Goal: Task Accomplishment & Management: Complete application form

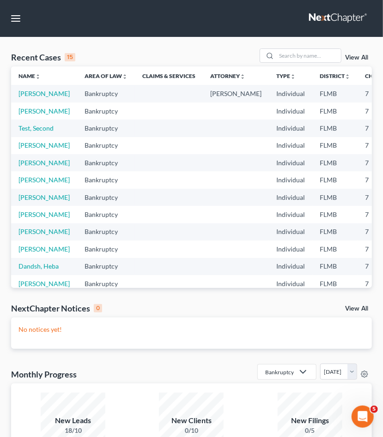
click at [28, 137] on td "Test, Second" at bounding box center [44, 128] width 66 height 17
click at [28, 132] on link "Test, Second" at bounding box center [35, 128] width 35 height 8
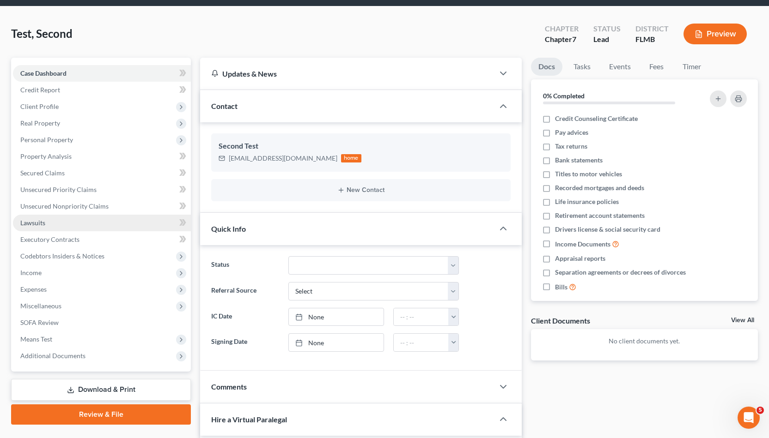
scroll to position [27, 0]
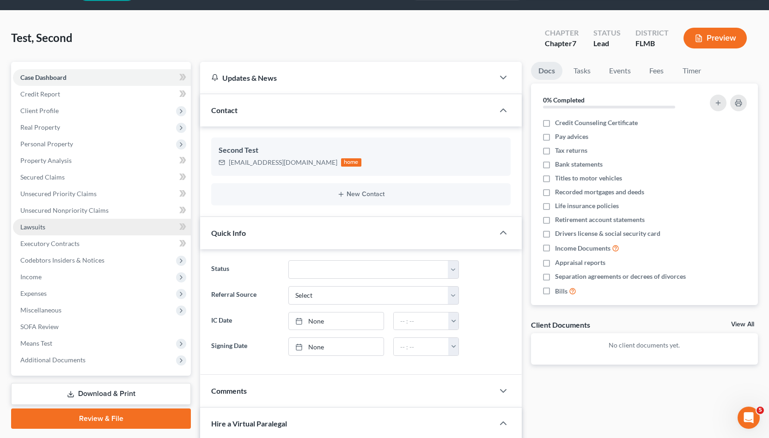
click at [49, 225] on link "Lawsuits" at bounding box center [102, 227] width 178 height 17
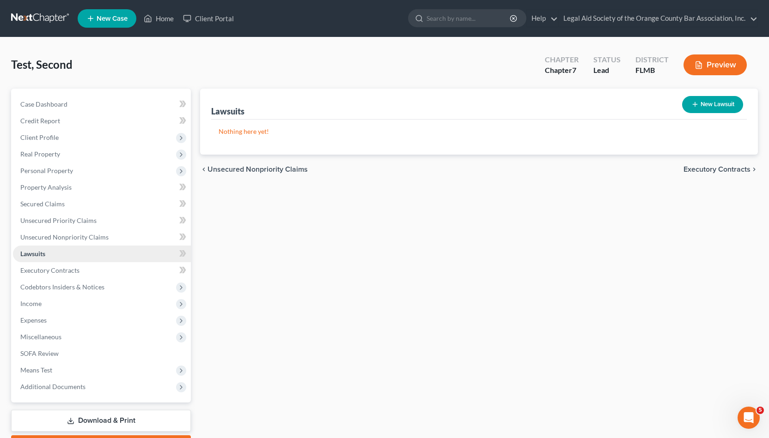
click at [139, 261] on link "Lawsuits" at bounding box center [102, 254] width 178 height 17
click at [135, 306] on span "Income" at bounding box center [102, 304] width 178 height 17
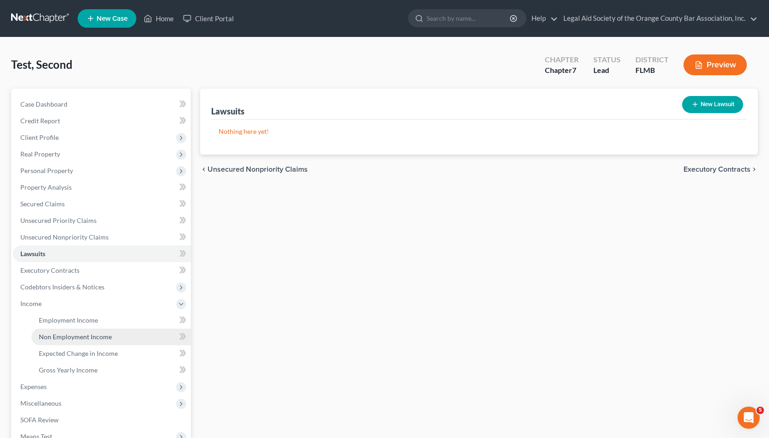
click at [125, 335] on link "Non Employment Income" at bounding box center [110, 337] width 159 height 17
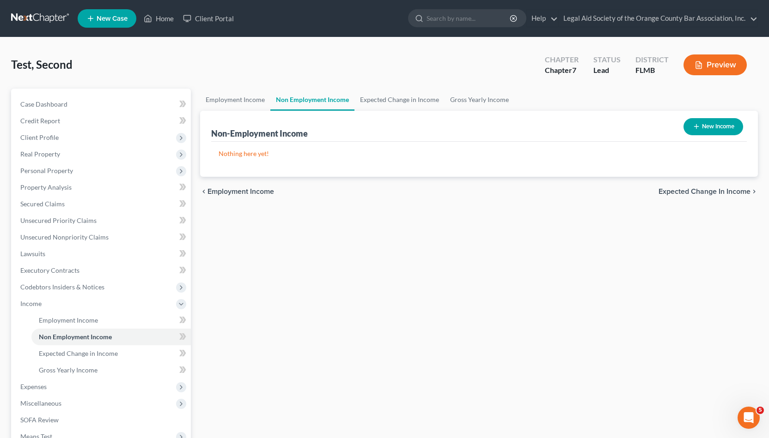
click at [382, 129] on button "New Income" at bounding box center [713, 126] width 60 height 17
select select "0"
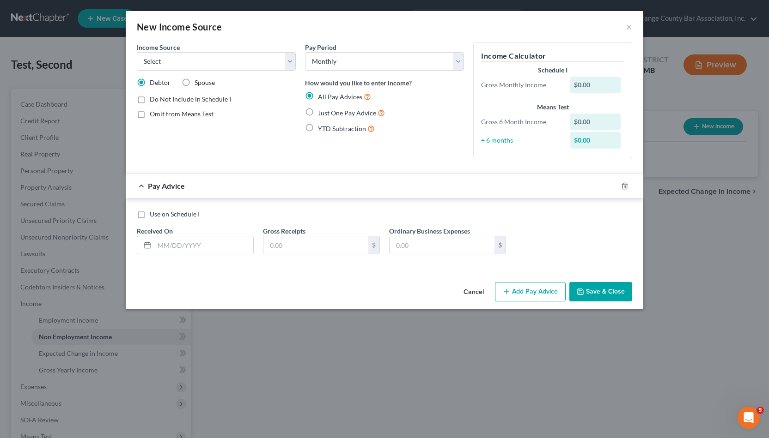
click at [382, 89] on div "$0.00" at bounding box center [595, 85] width 51 height 17
click at [382, 137] on div "$0.00" at bounding box center [595, 140] width 51 height 17
click at [194, 79] on label "Spouse" at bounding box center [204, 82] width 20 height 9
click at [198, 79] on input "Spouse" at bounding box center [201, 81] width 6 height 6
radio input "true"
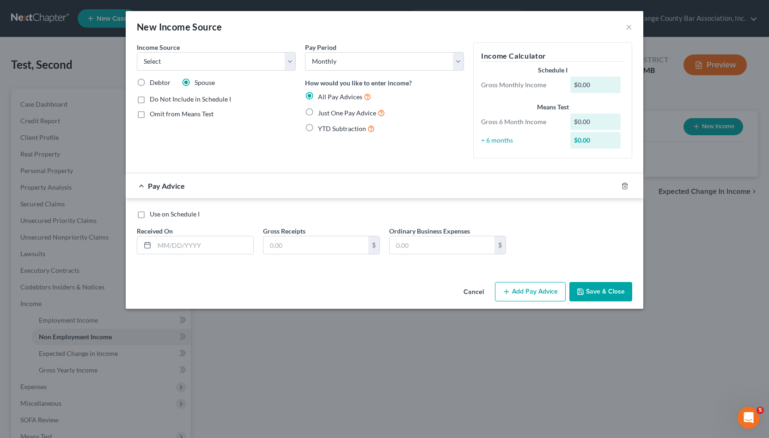
click at [150, 81] on label "Debtor" at bounding box center [160, 82] width 21 height 9
click at [153, 81] on input "Debtor" at bounding box center [156, 81] width 6 height 6
radio input "true"
click at [137, 52] on select "Select Unemployment Disability (from employer) Pension Retirement Social Securi…" at bounding box center [216, 61] width 159 height 18
select select "2"
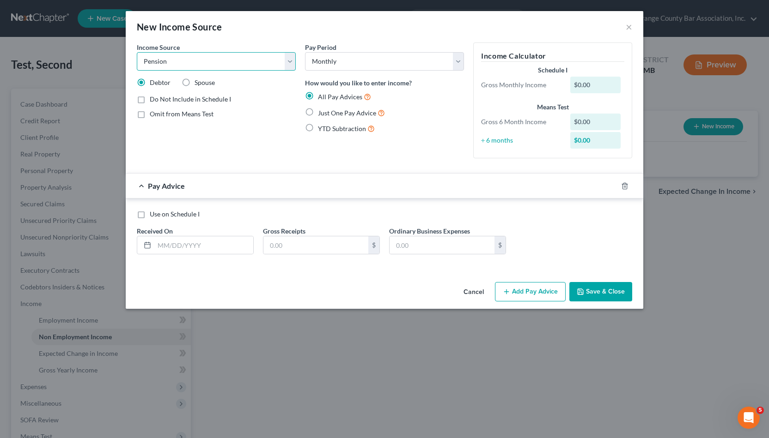
click option "Pension" at bounding box center [0, 0] width 0 height 0
click at [287, 188] on div "Pay Advice" at bounding box center [371, 186] width 491 height 24
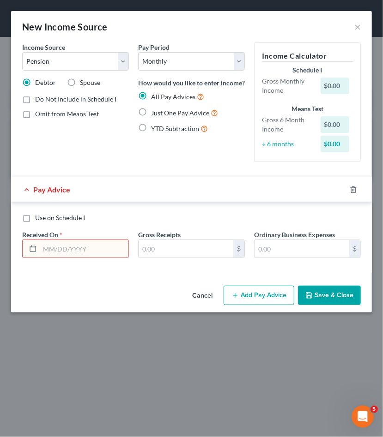
click at [109, 259] on div "Use on Schedule I Received On * Gross Receipts $ Ordinary Business Expenses $" at bounding box center [192, 239] width 348 height 52
click at [136, 225] on div "Use on Schedule I Received On * Gross Receipts $ Ordinary Business Expenses $" at bounding box center [192, 239] width 348 height 52
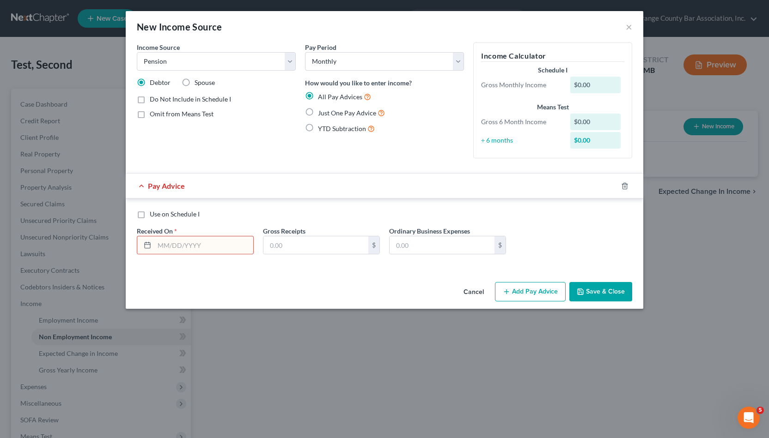
click at [133, 332] on div "New Income Source × Income Source * Select Unemployment Disability (from employ…" at bounding box center [384, 219] width 769 height 438
click at [382, 30] on button "×" at bounding box center [628, 26] width 6 height 11
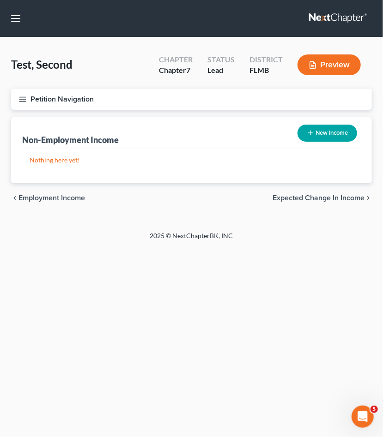
click at [327, 135] on button "New Income" at bounding box center [327, 133] width 60 height 17
select select "0"
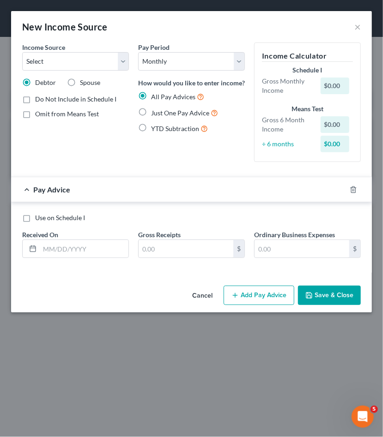
click at [125, 52] on div "Income Source * Select Unemployment Disability (from employer) Pension Retireme…" at bounding box center [75, 56] width 107 height 28
click at [22, 52] on select "Select Unemployment Disability (from employer) Pension Retirement Social Securi…" at bounding box center [75, 61] width 107 height 18
click at [352, 27] on div "New Income Source ×" at bounding box center [191, 26] width 361 height 31
click at [358, 28] on button "×" at bounding box center [357, 26] width 6 height 11
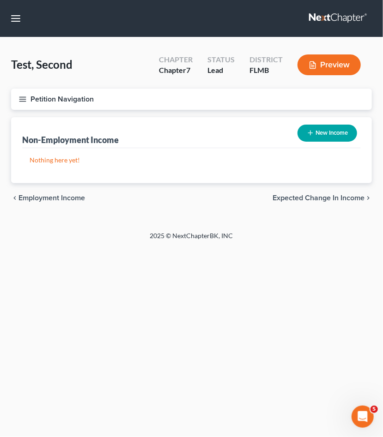
click at [21, 99] on line "button" at bounding box center [22, 99] width 6 height 0
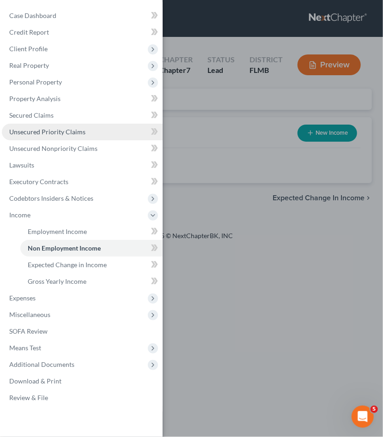
click at [87, 134] on link "Unsecured Priority Claims" at bounding box center [82, 132] width 161 height 17
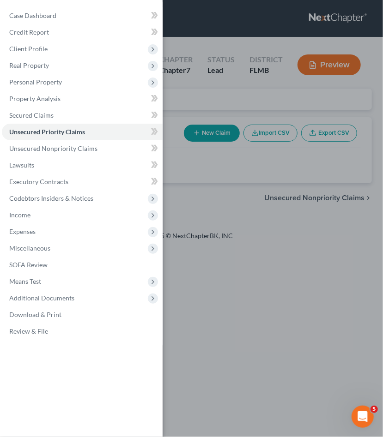
click at [272, 192] on div "Case Dashboard Payments Invoices Payments Payments Credit Report Client Profile" at bounding box center [191, 218] width 383 height 437
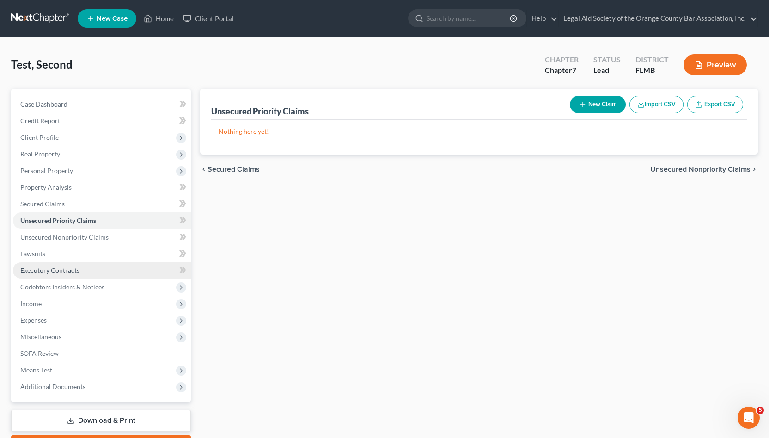
click at [79, 269] on link "Executory Contracts" at bounding box center [102, 270] width 178 height 17
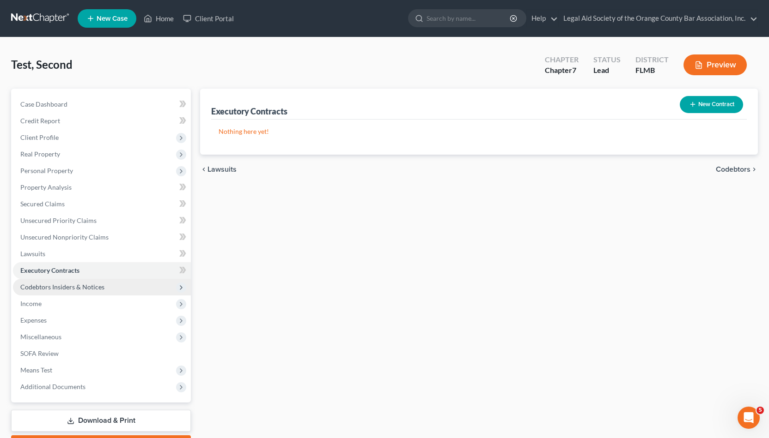
click at [80, 279] on span "Codebtors Insiders & Notices" at bounding box center [102, 287] width 178 height 17
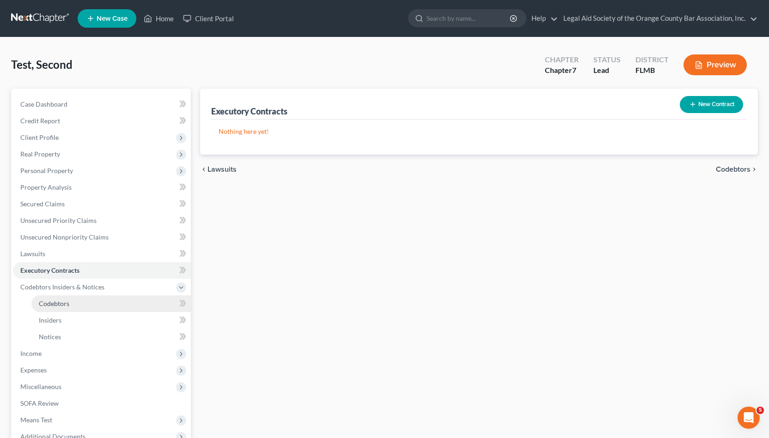
click at [86, 306] on link "Codebtors" at bounding box center [110, 304] width 159 height 17
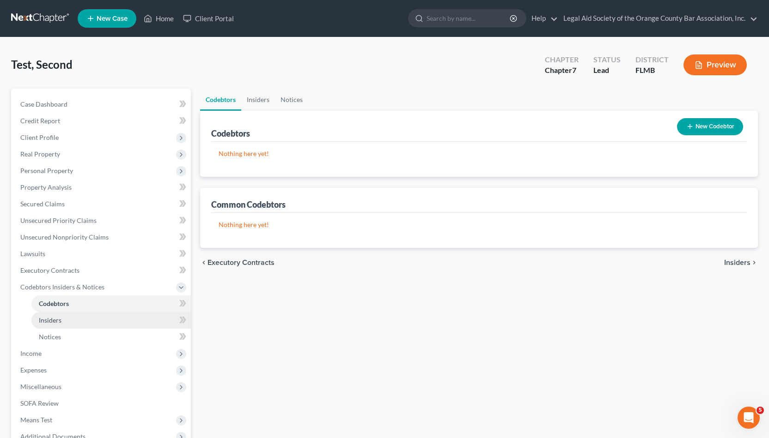
click at [89, 316] on link "Insiders" at bounding box center [110, 320] width 159 height 17
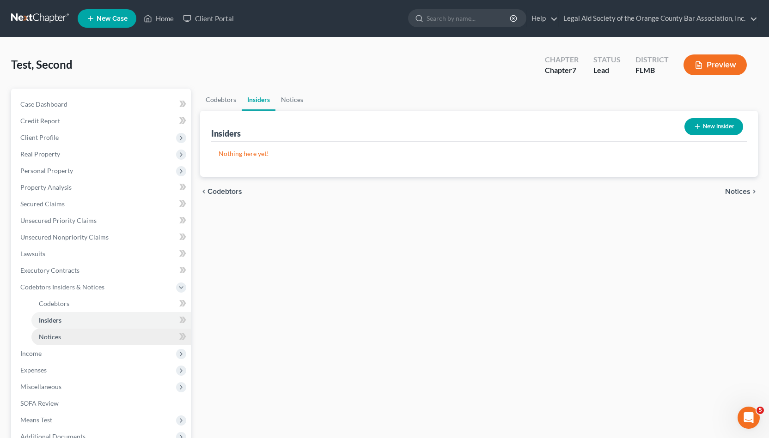
click at [94, 333] on link "Notices" at bounding box center [110, 337] width 159 height 17
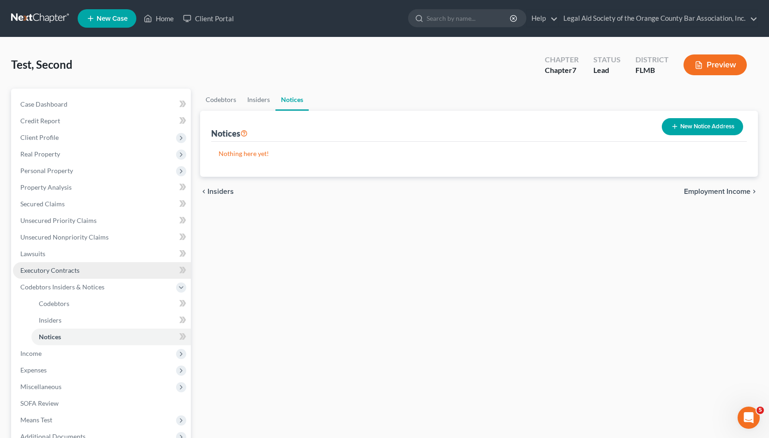
click at [97, 273] on link "Executory Contracts" at bounding box center [102, 270] width 178 height 17
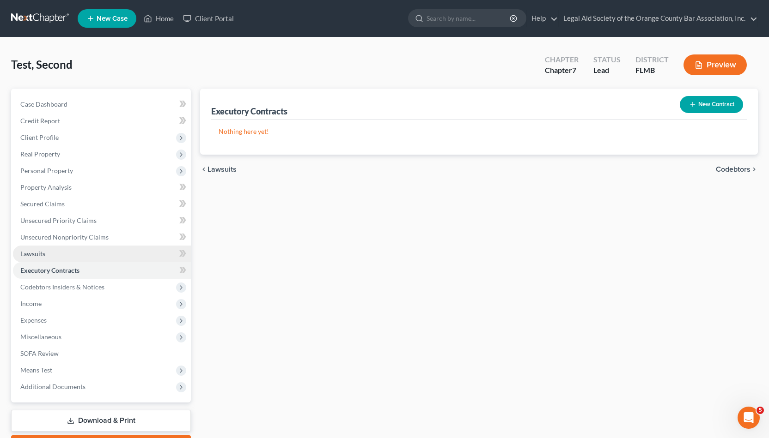
click at [98, 256] on link "Lawsuits" at bounding box center [102, 254] width 178 height 17
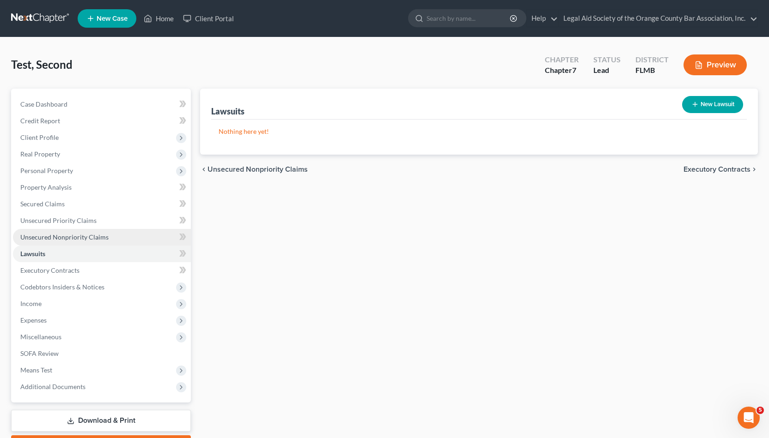
click at [108, 236] on link "Unsecured Nonpriority Claims" at bounding box center [102, 237] width 178 height 17
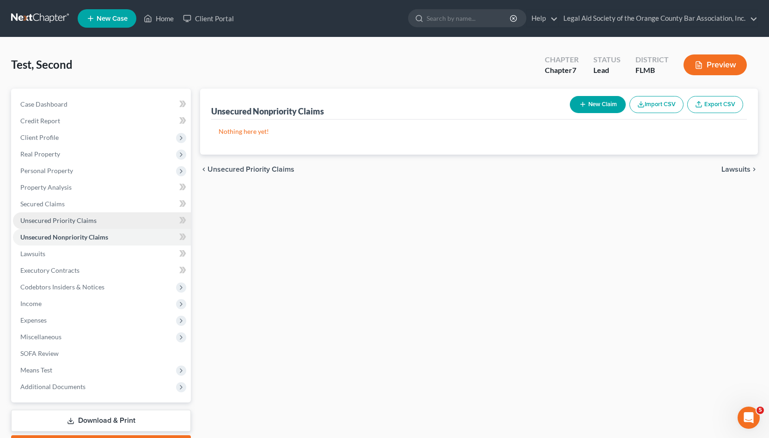
click at [116, 219] on link "Unsecured Priority Claims" at bounding box center [102, 220] width 178 height 17
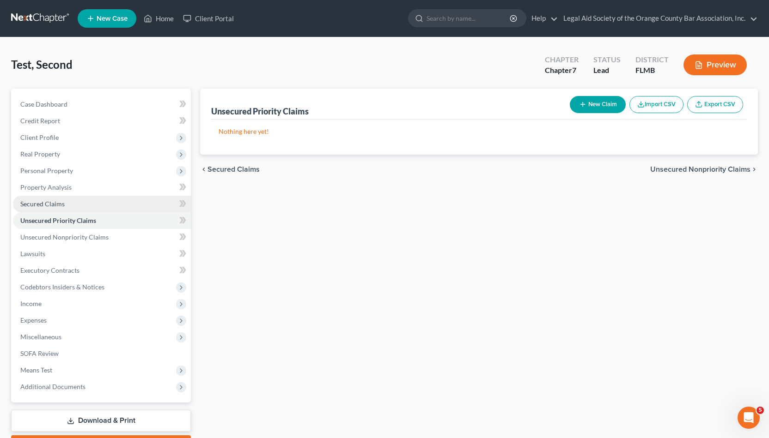
click at [118, 202] on link "Secured Claims" at bounding box center [102, 204] width 178 height 17
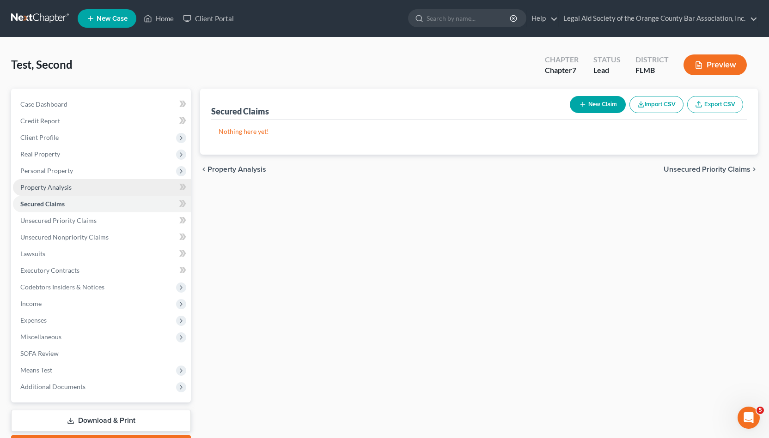
click at [126, 189] on link "Property Analysis" at bounding box center [102, 187] width 178 height 17
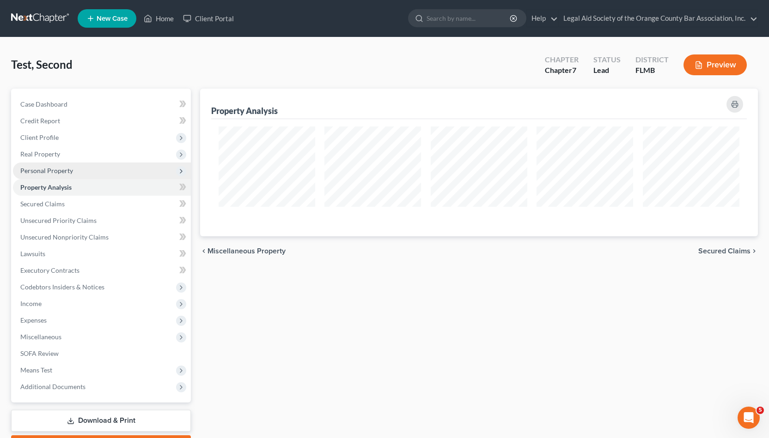
scroll to position [148, 557]
click at [129, 173] on span "Personal Property" at bounding box center [102, 171] width 178 height 17
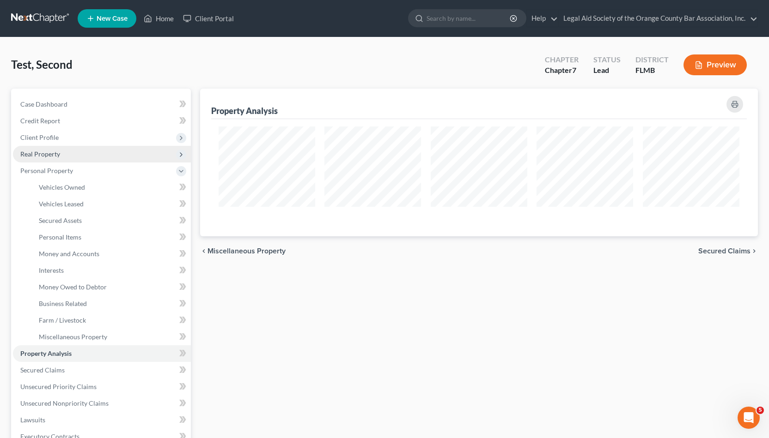
click at [129, 158] on span "Real Property" at bounding box center [102, 154] width 178 height 17
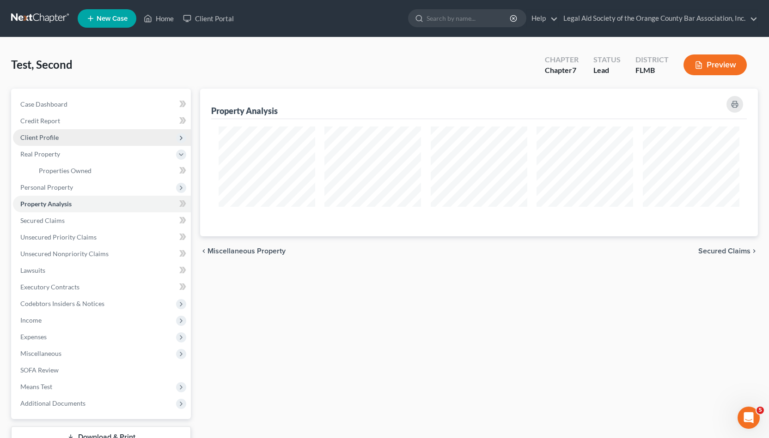
click at [142, 144] on span "Client Profile" at bounding box center [102, 137] width 178 height 17
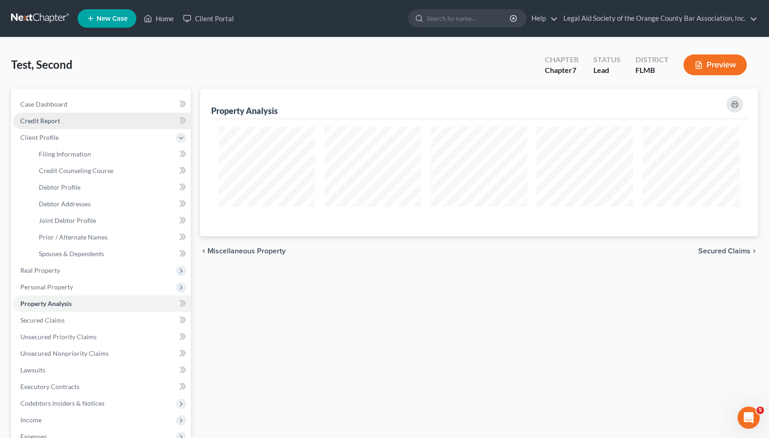
click at [146, 128] on link "Credit Report" at bounding box center [102, 121] width 178 height 17
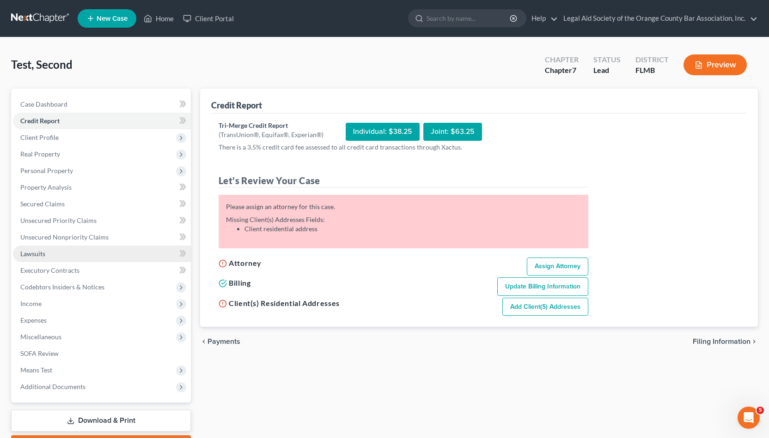
click at [132, 256] on link "Lawsuits" at bounding box center [102, 254] width 178 height 17
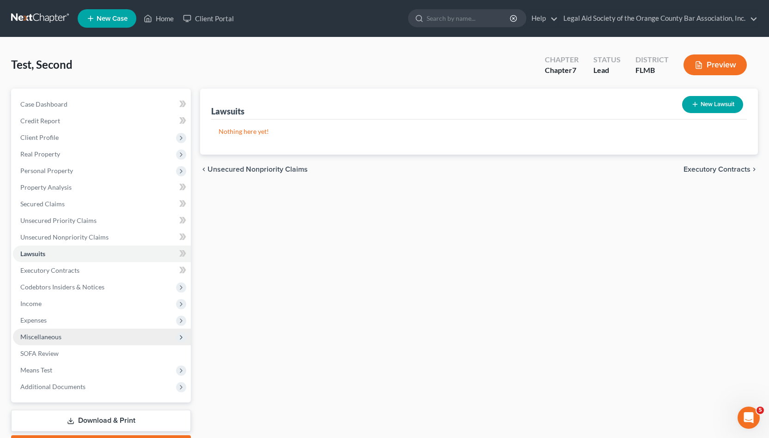
click at [179, 337] on icon at bounding box center [180, 337] width 7 height 7
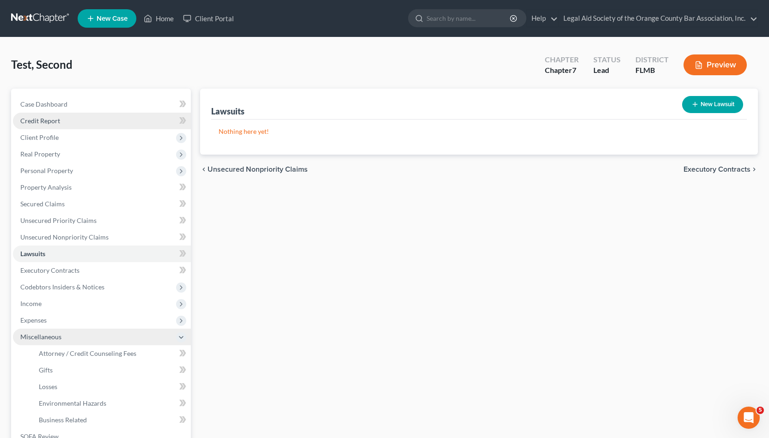
click at [144, 113] on link "Credit Report" at bounding box center [102, 121] width 178 height 17
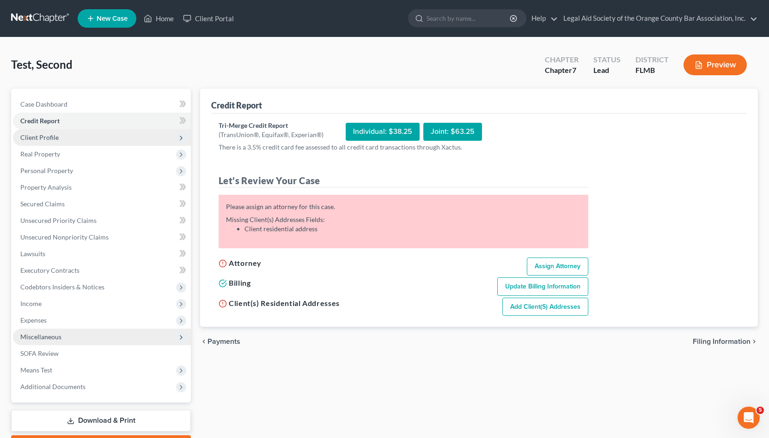
click at [175, 137] on span "Client Profile" at bounding box center [102, 137] width 178 height 17
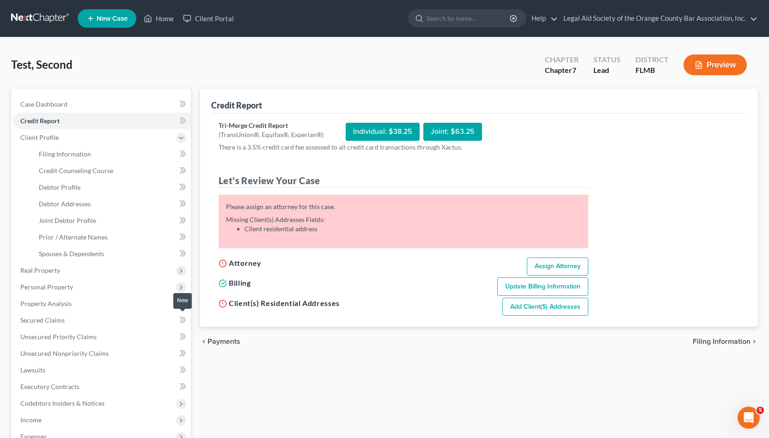
click at [176, 321] on span at bounding box center [183, 322] width 16 height 14
click at [169, 324] on link "Secured Claims" at bounding box center [102, 320] width 178 height 17
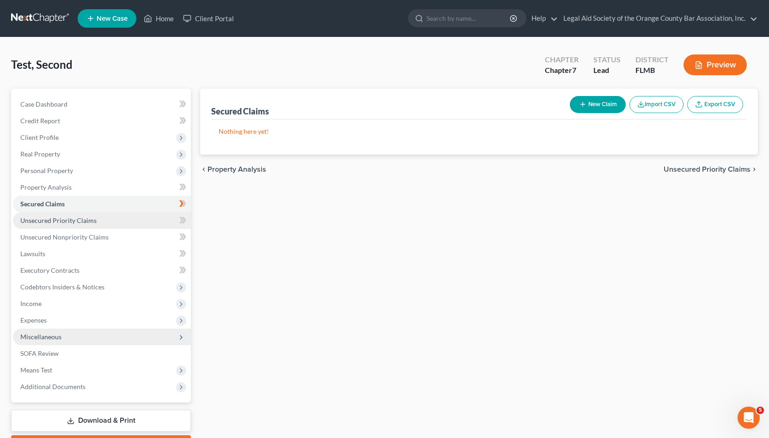
click at [154, 225] on link "Unsecured Priority Claims" at bounding box center [102, 220] width 178 height 17
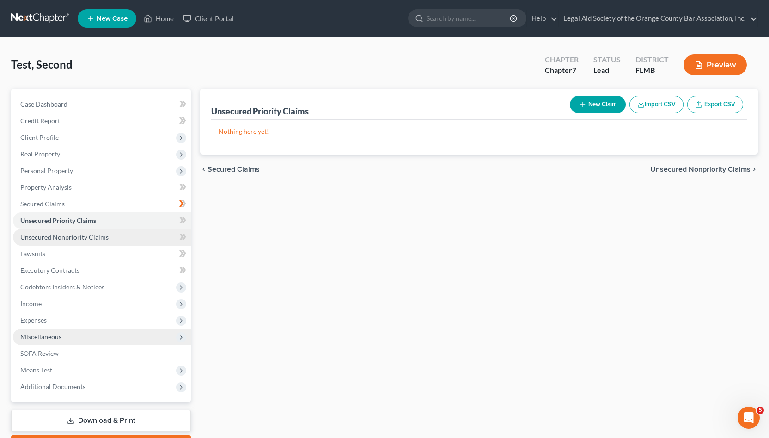
click at [157, 240] on link "Unsecured Nonpriority Claims" at bounding box center [102, 237] width 178 height 17
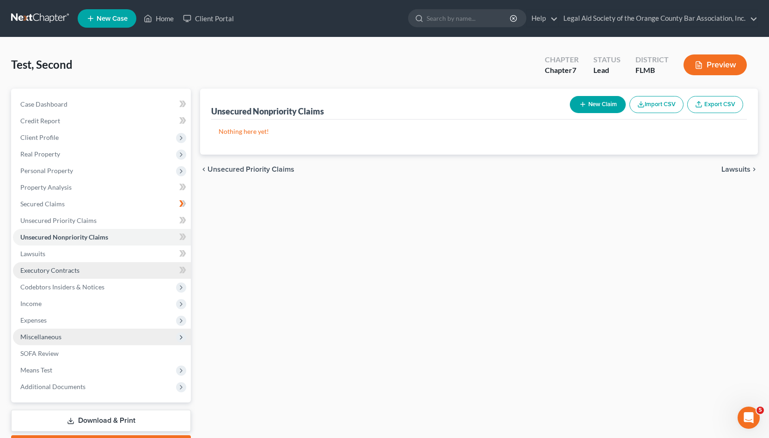
click at [160, 268] on link "Executory Contracts" at bounding box center [102, 270] width 178 height 17
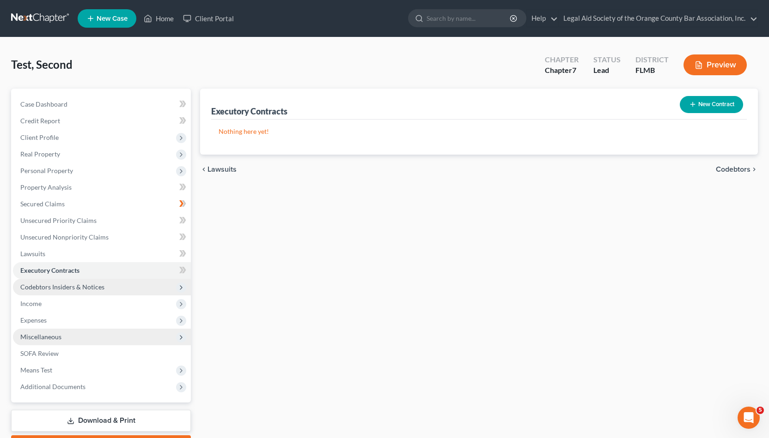
click at [166, 282] on span "Codebtors Insiders & Notices" at bounding box center [102, 287] width 178 height 17
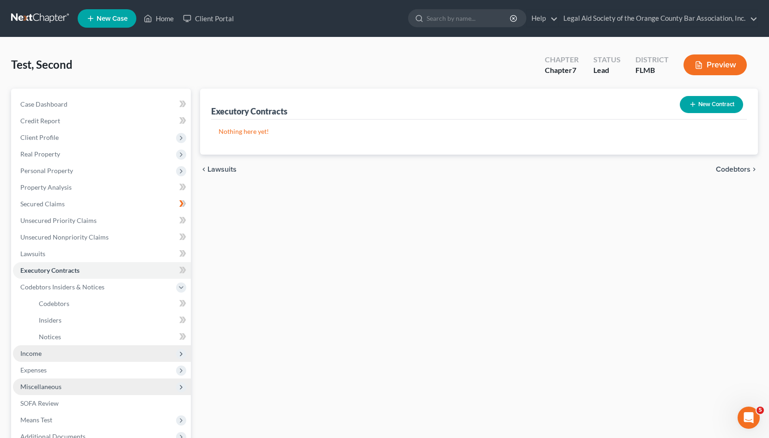
click at [169, 351] on span "Income" at bounding box center [102, 353] width 178 height 17
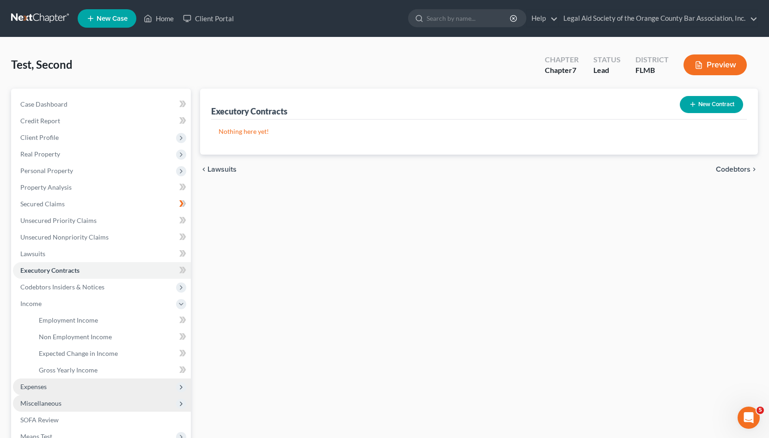
click at [147, 381] on span "Expenses" at bounding box center [102, 387] width 178 height 17
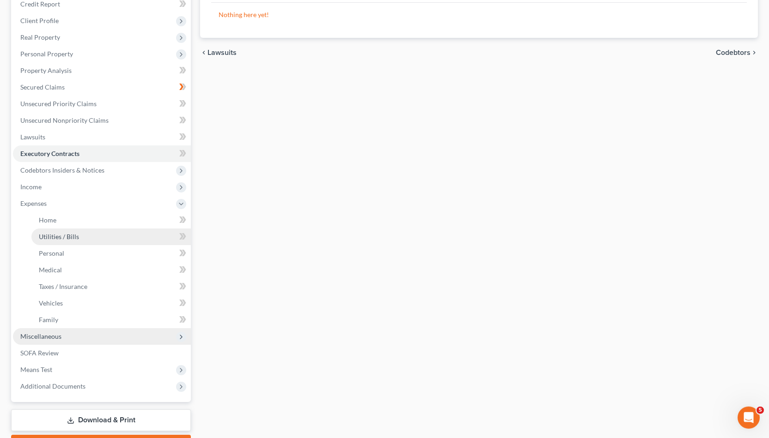
scroll to position [122, 0]
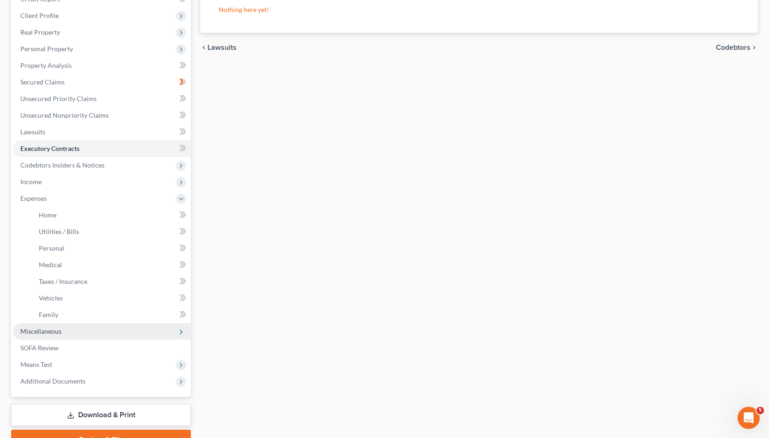
click at [145, 332] on span "Miscellaneous" at bounding box center [102, 331] width 178 height 17
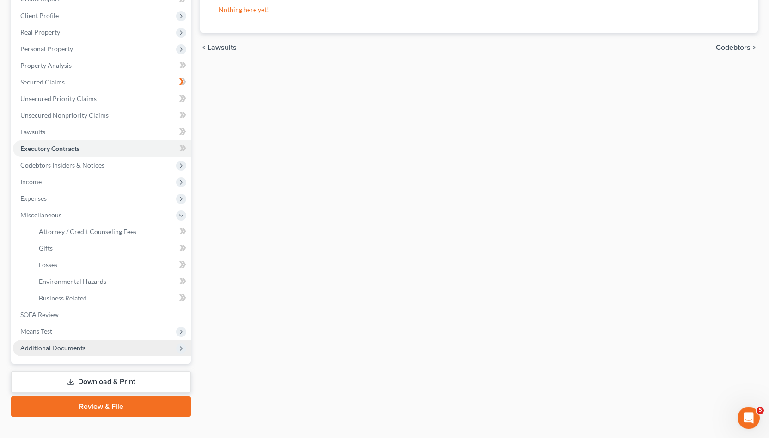
scroll to position [125, 0]
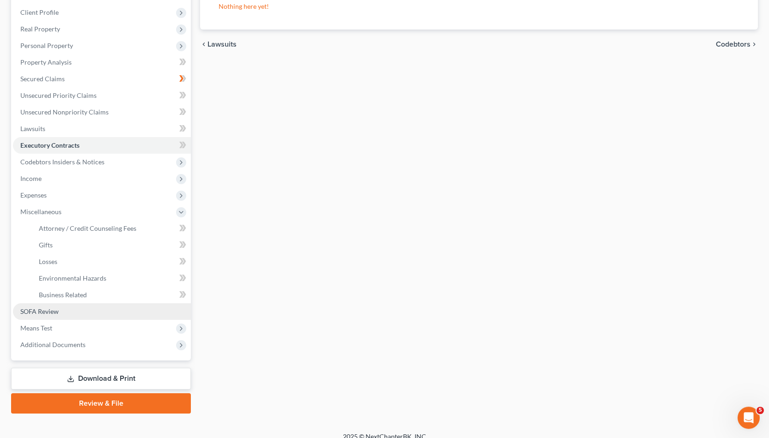
click at [149, 312] on link "SOFA Review" at bounding box center [102, 311] width 178 height 17
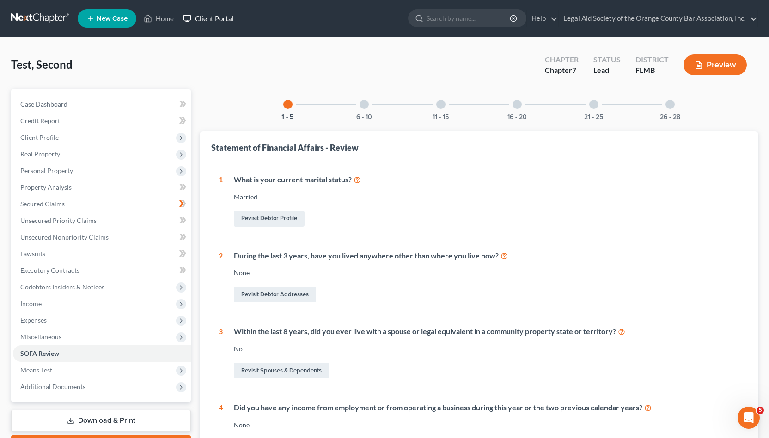
click at [204, 21] on link "Client Portal" at bounding box center [208, 18] width 60 height 17
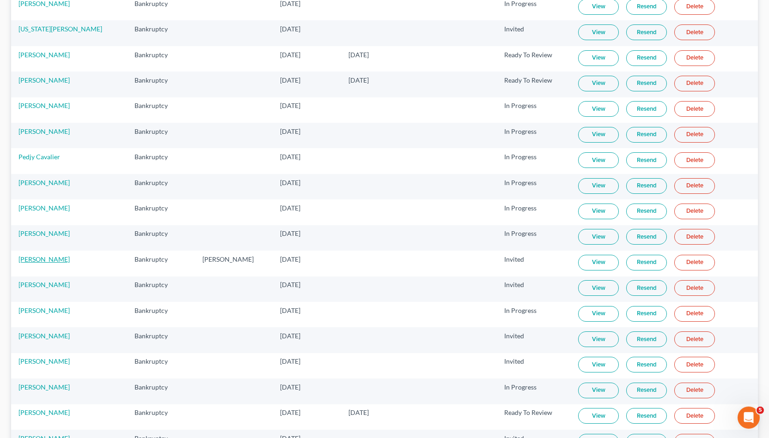
scroll to position [257, 0]
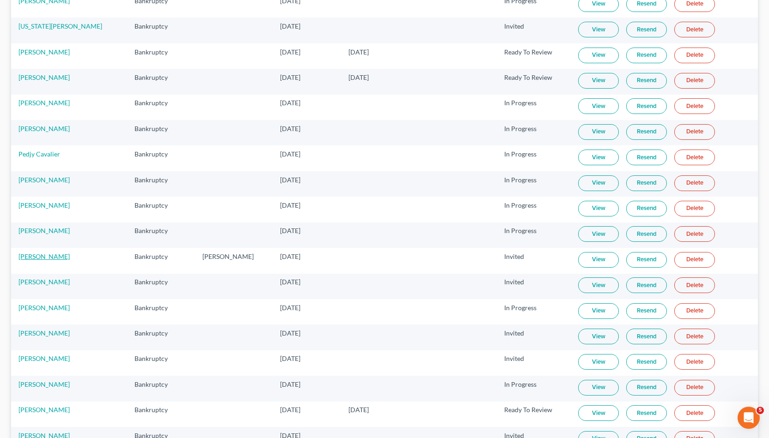
click at [40, 255] on link "Jeffrey Pattishall" at bounding box center [43, 257] width 51 height 8
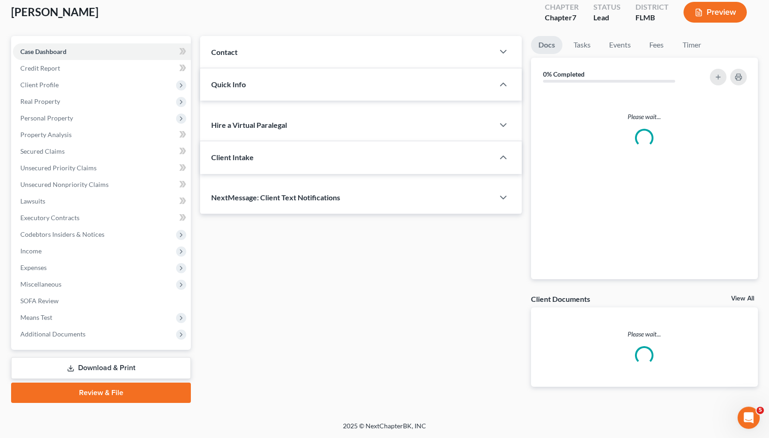
scroll to position [51, 0]
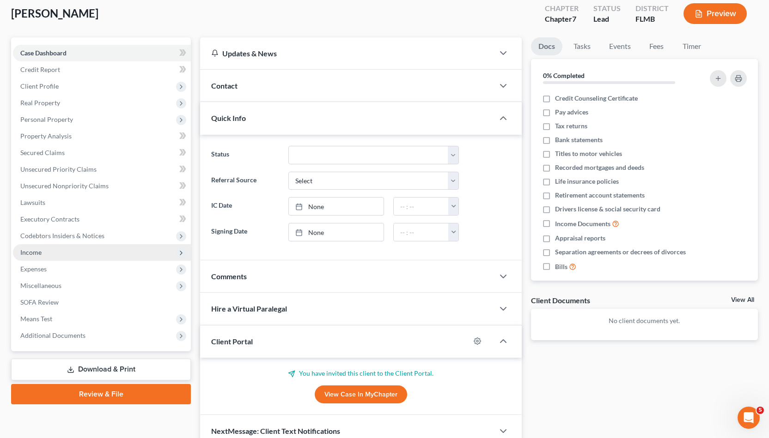
click at [63, 251] on span "Income" at bounding box center [102, 252] width 178 height 17
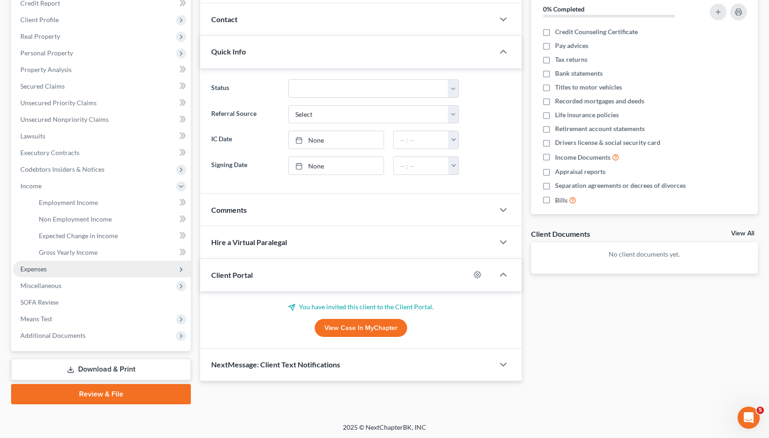
scroll to position [0, 0]
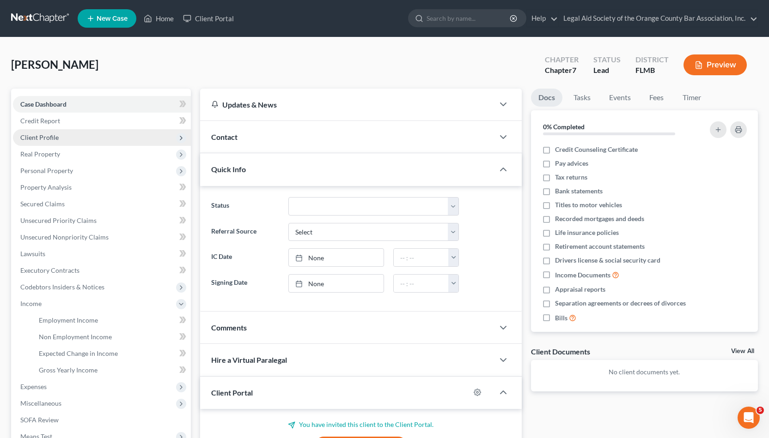
click at [75, 132] on span "Client Profile" at bounding box center [102, 137] width 178 height 17
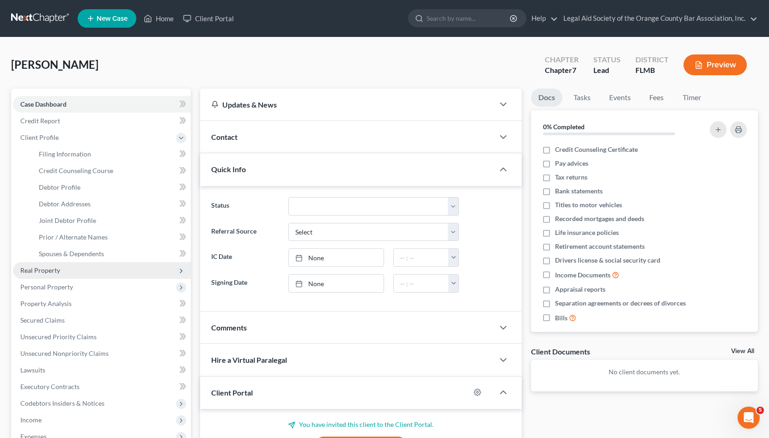
click at [108, 267] on span "Real Property" at bounding box center [102, 270] width 178 height 17
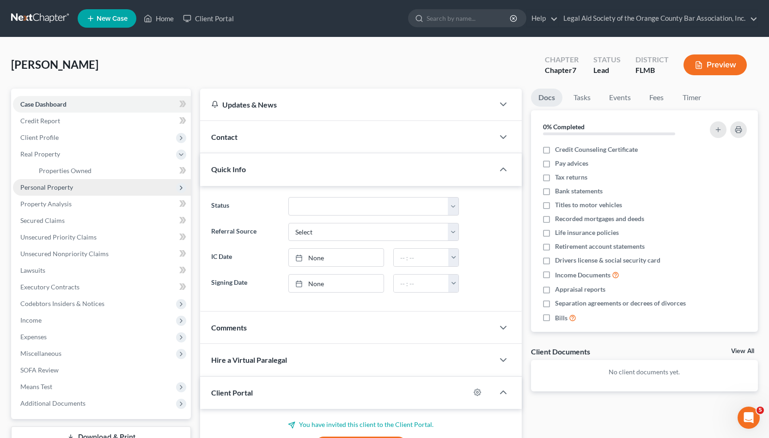
click at [90, 194] on span "Personal Property" at bounding box center [102, 187] width 178 height 17
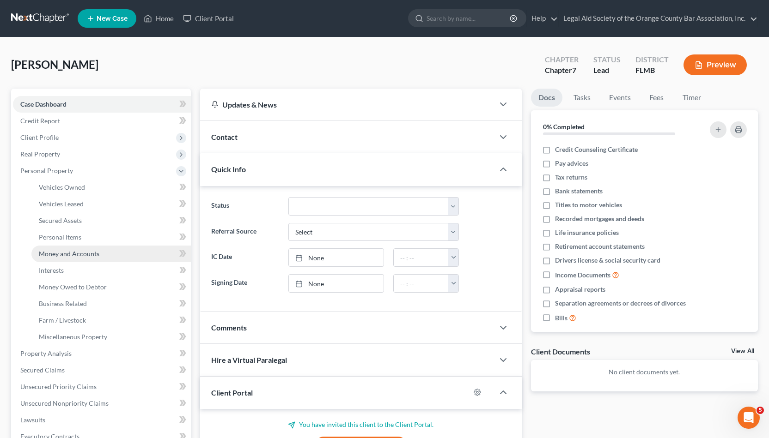
scroll to position [48, 0]
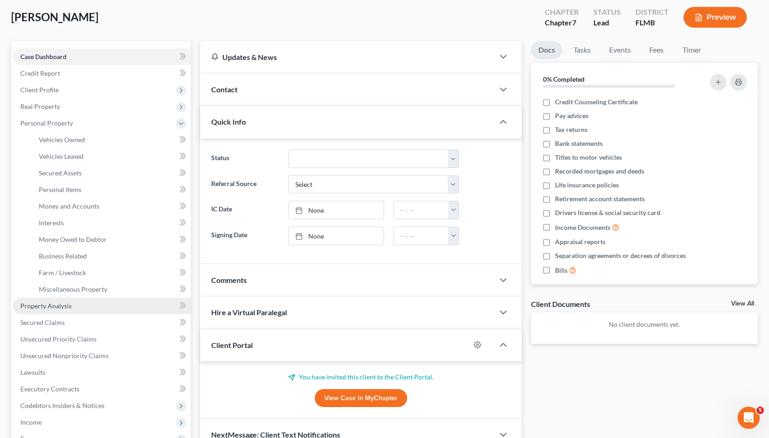
click at [103, 307] on link "Property Analysis" at bounding box center [102, 306] width 178 height 17
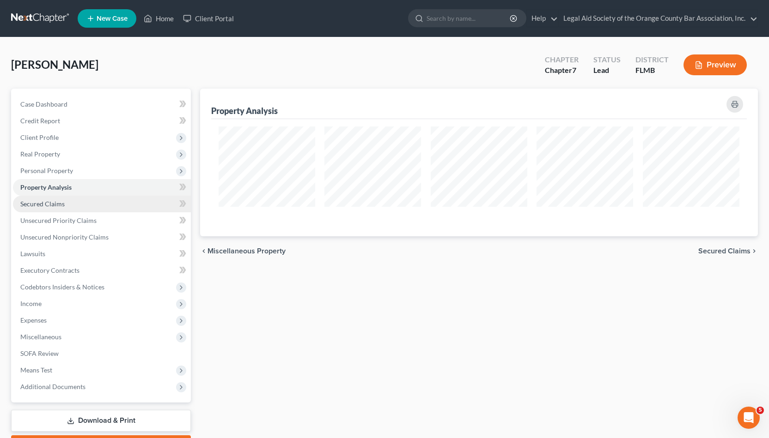
click at [69, 197] on link "Secured Claims" at bounding box center [102, 204] width 178 height 17
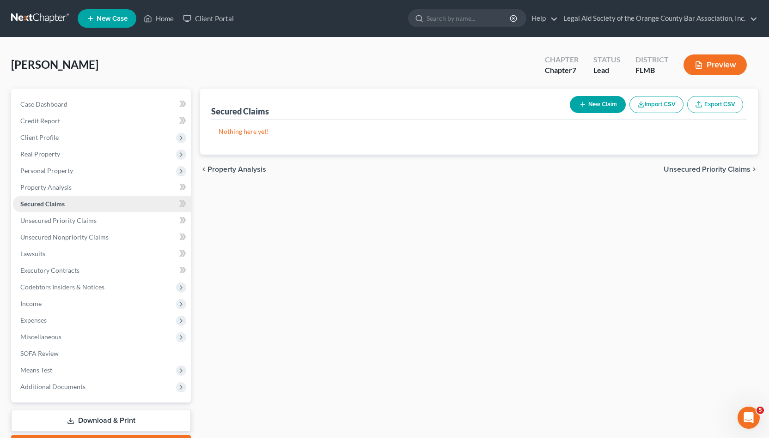
click at [81, 211] on link "Secured Claims" at bounding box center [102, 204] width 178 height 17
click at [83, 222] on span "Unsecured Priority Claims" at bounding box center [58, 221] width 76 height 8
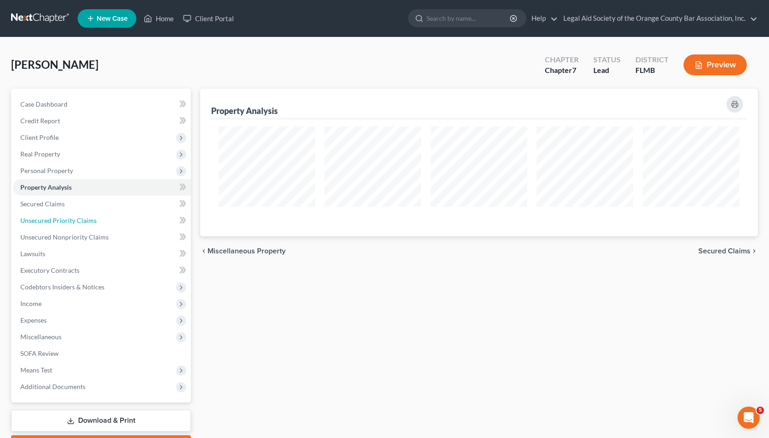
scroll to position [461709, 461300]
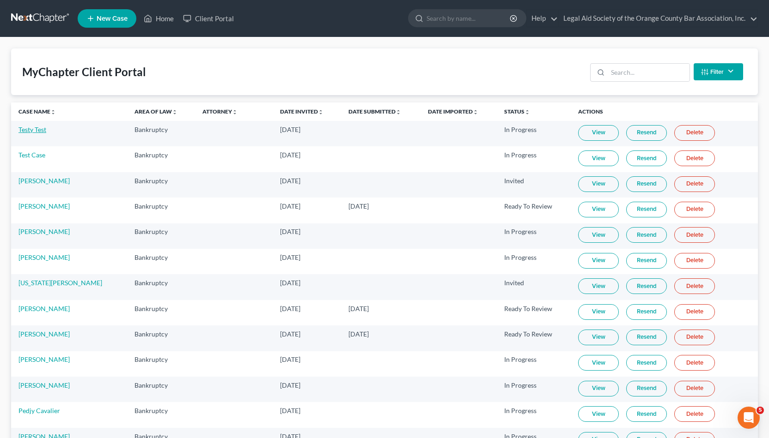
click at [29, 128] on link "Testy Test" at bounding box center [32, 130] width 28 height 8
click at [382, 131] on link "View" at bounding box center [598, 133] width 41 height 16
click at [30, 113] on link "Case Name unfold_more expand_more expand_less" at bounding box center [36, 111] width 37 height 7
click at [382, 207] on link "View" at bounding box center [598, 210] width 41 height 16
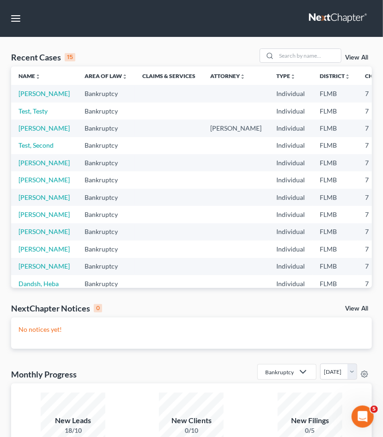
click at [37, 54] on div "Recent Cases 15" at bounding box center [43, 57] width 64 height 11
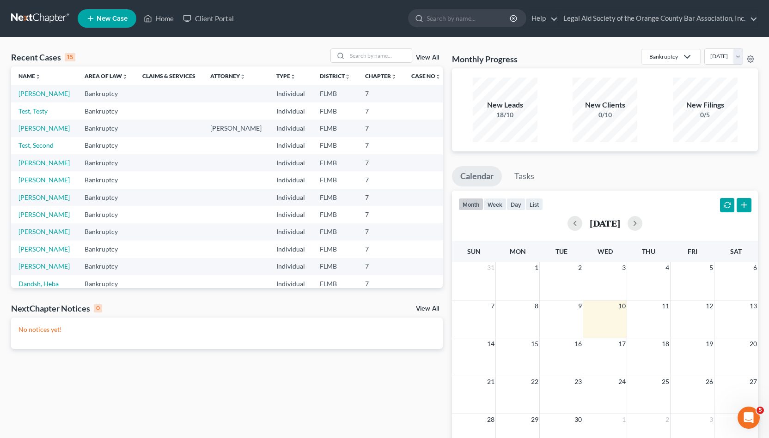
click at [46, 61] on div "Recent Cases 15" at bounding box center [43, 57] width 64 height 11
click at [382, 61] on link "View All" at bounding box center [427, 57] width 23 height 6
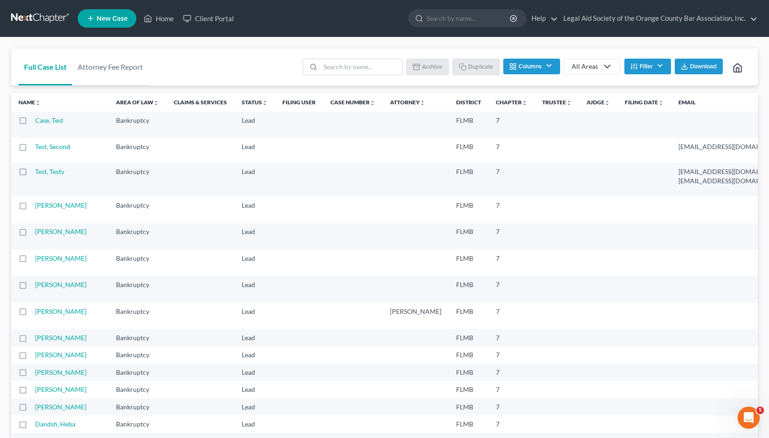
click at [31, 108] on th "Name unfold_more expand_more expand_less" at bounding box center [59, 102] width 97 height 18
click at [29, 99] on link "Name unfold_more expand_more expand_less" at bounding box center [29, 102] width 22 height 7
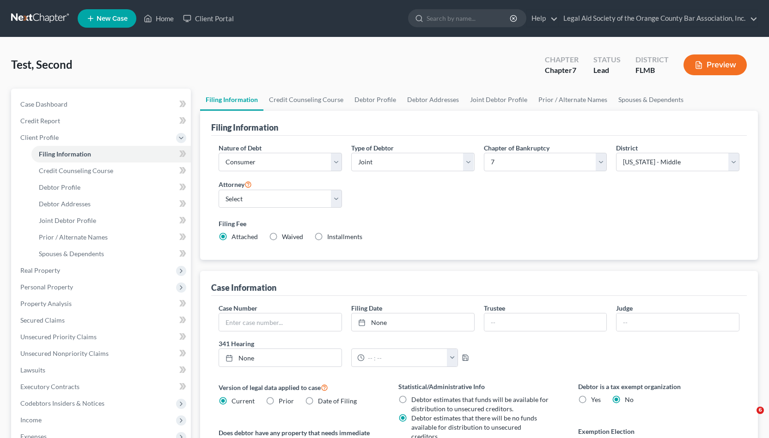
select select "1"
select select "0"
select select "15"
select select "9"
